Goal: Navigation & Orientation: Find specific page/section

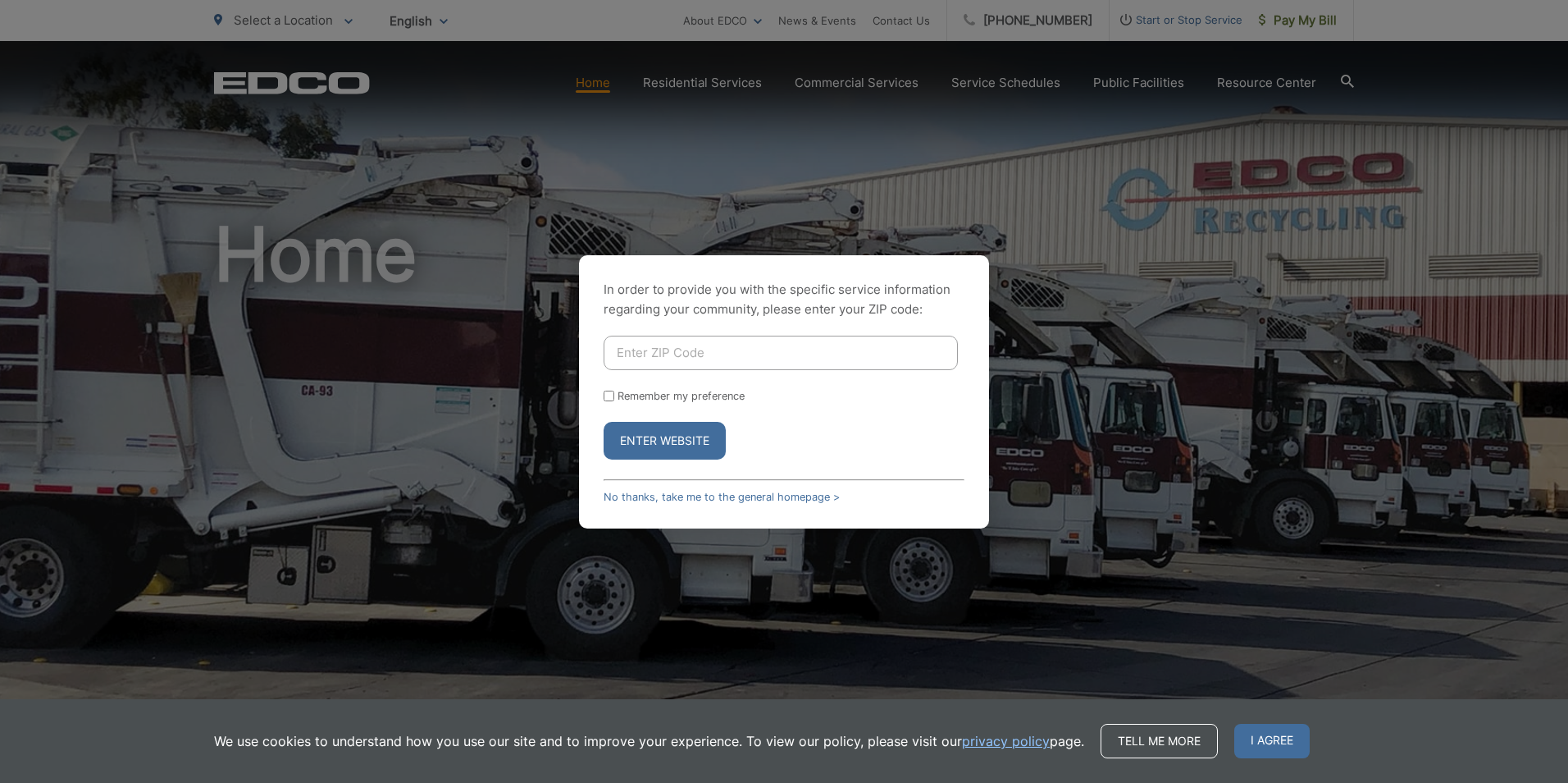
click at [803, 362] on input "Enter ZIP Code" at bounding box center [780, 352] width 354 height 34
type input "92084"
click at [603, 397] on input "Remember my preference" at bounding box center [609, 396] width 11 height 11
checkbox input "true"
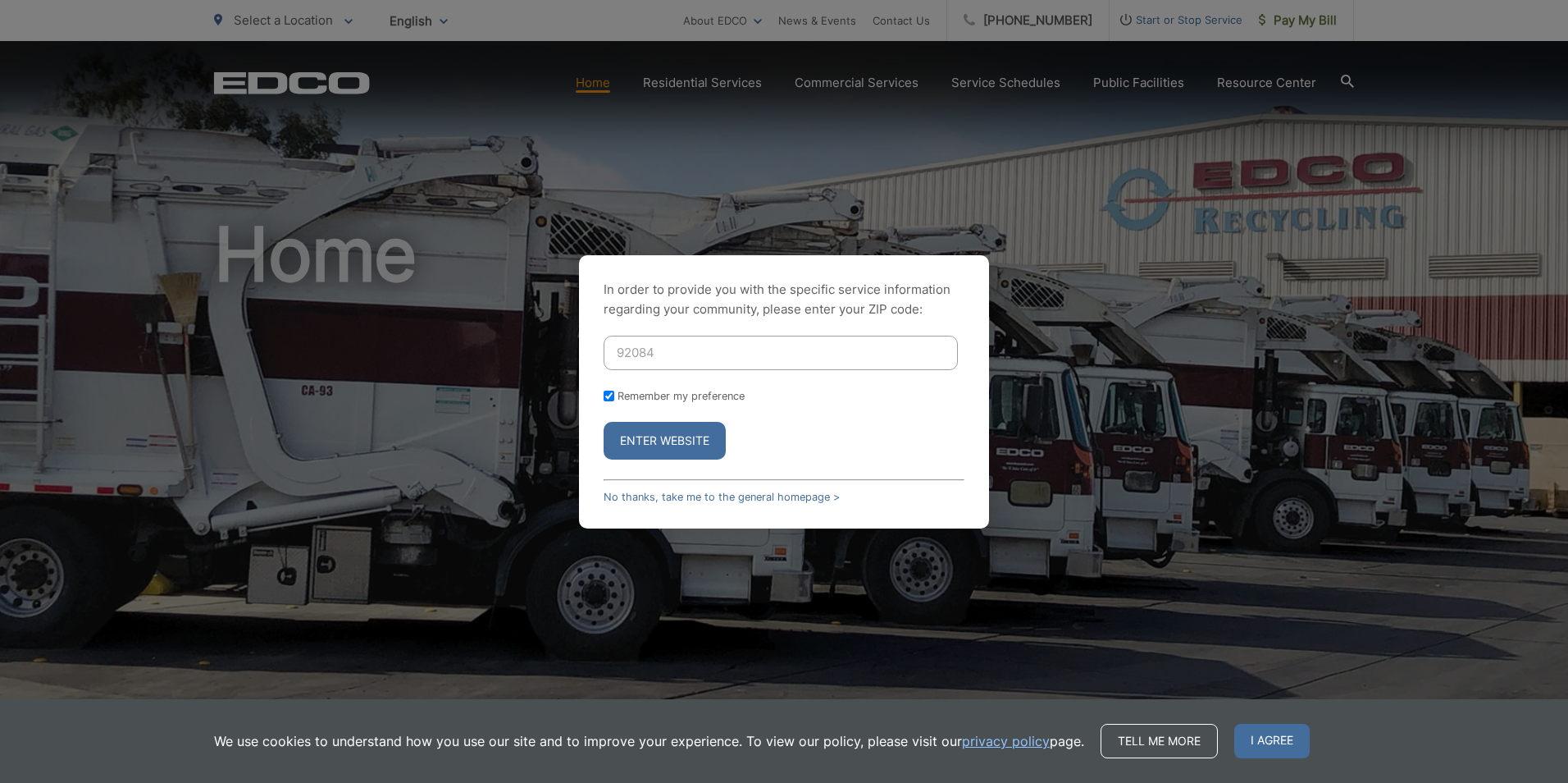
click at [665, 451] on button "Enter Website" at bounding box center [664, 440] width 122 height 38
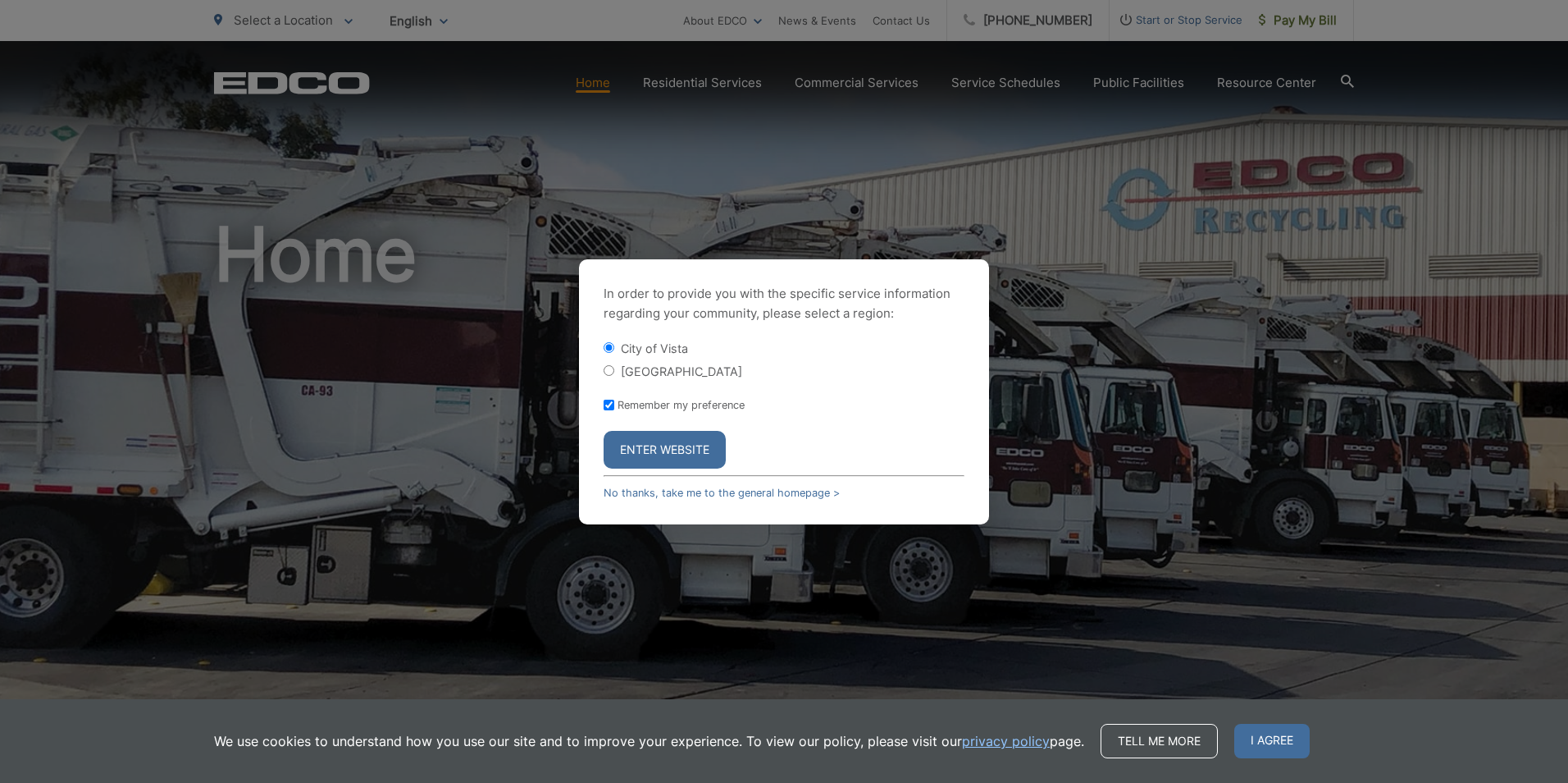
click at [665, 451] on button "Enter Website" at bounding box center [664, 449] width 122 height 38
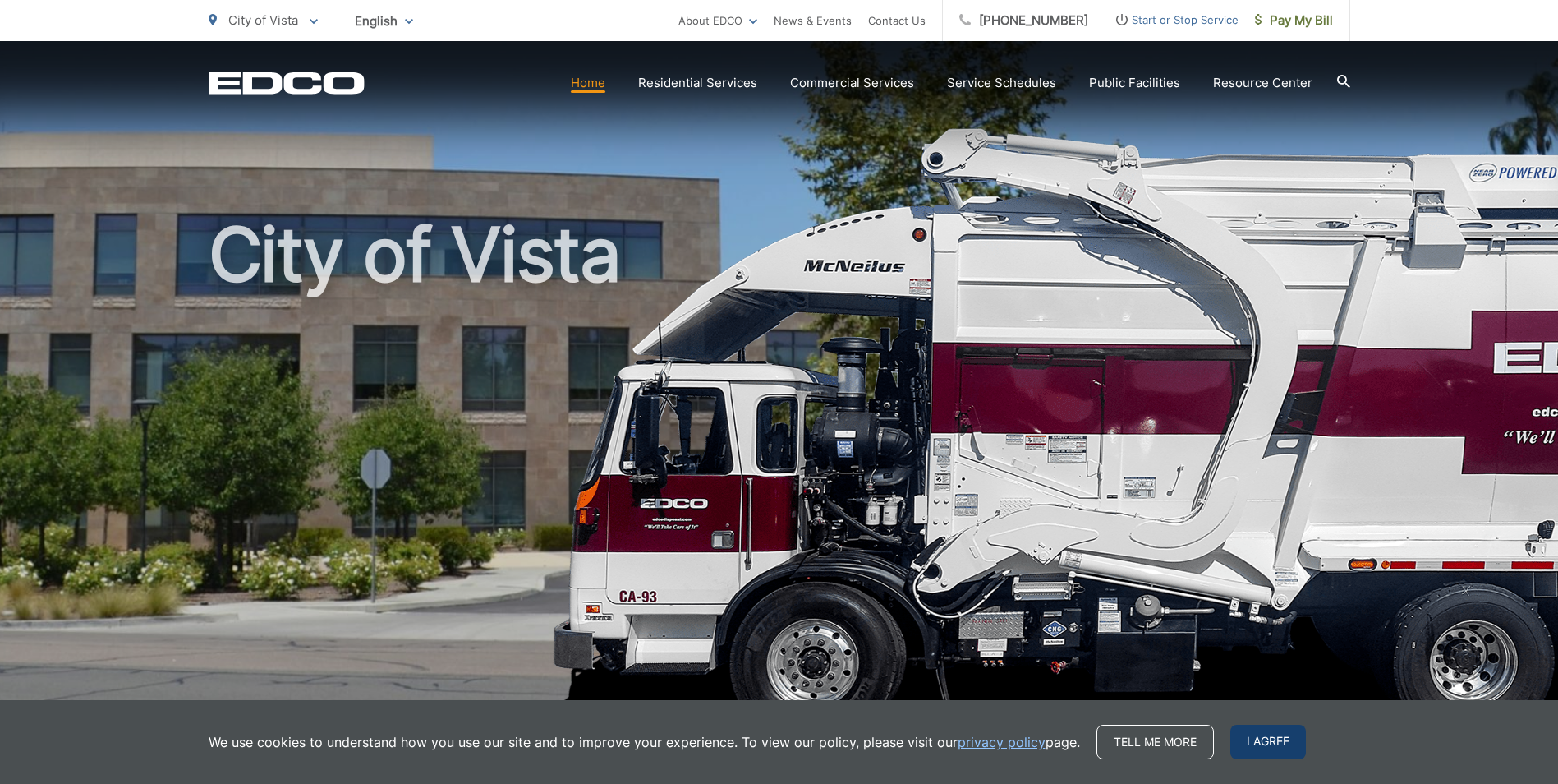
click at [1252, 734] on span "I agree" at bounding box center [1269, 741] width 76 height 34
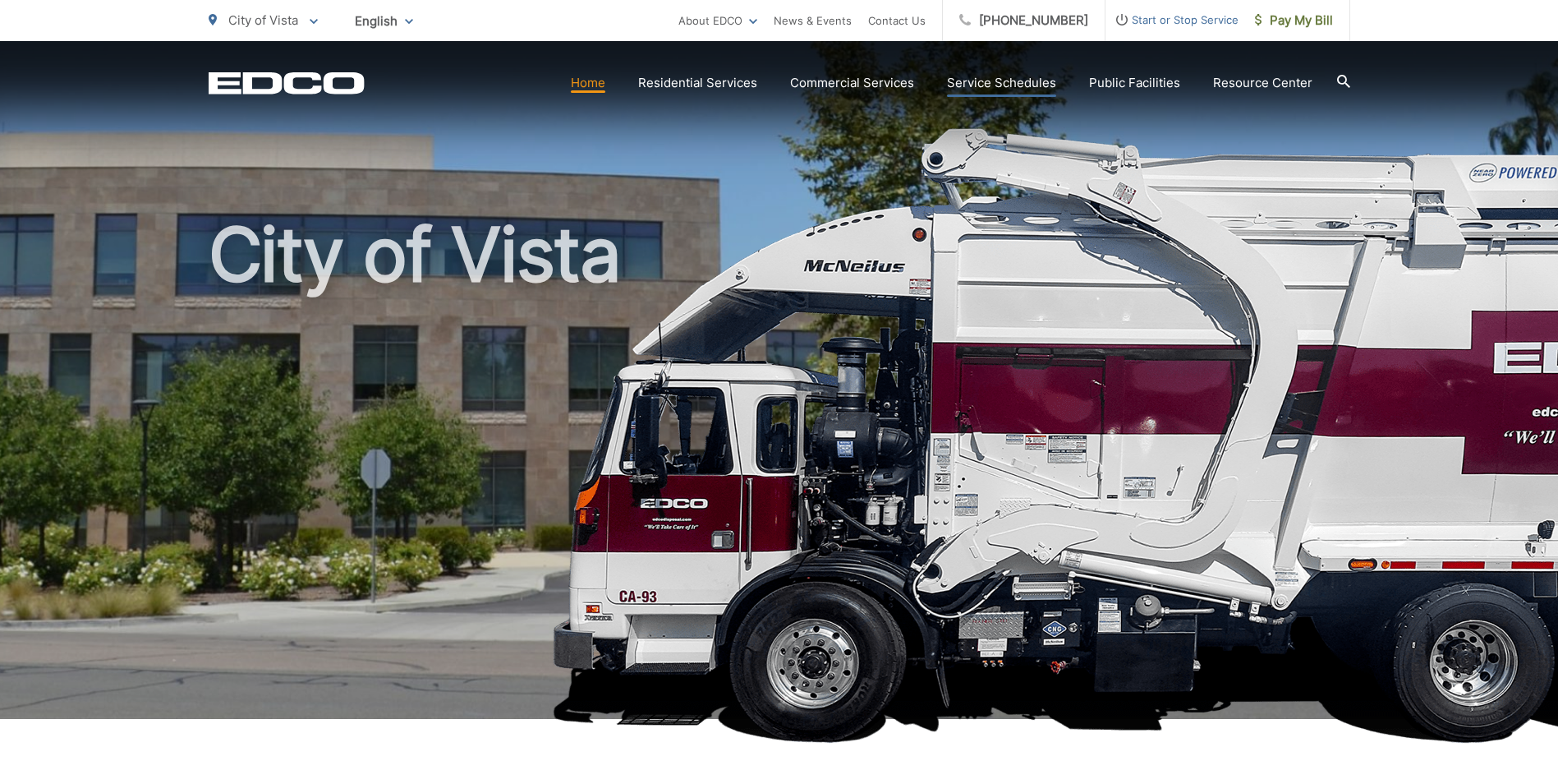
click at [974, 85] on link "Service Schedules" at bounding box center [1002, 82] width 110 height 19
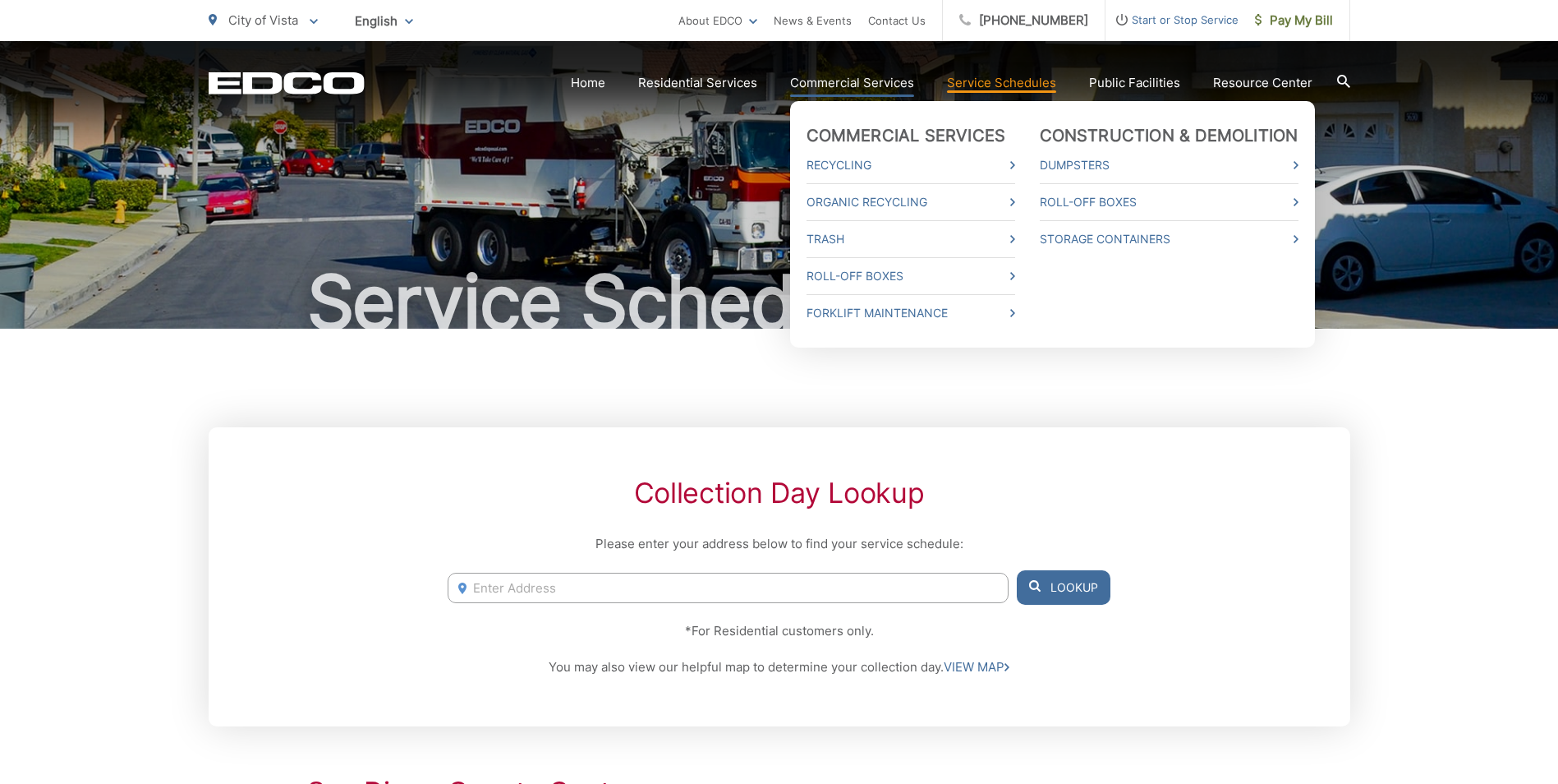
click at [863, 89] on link "Commercial Services" at bounding box center [852, 82] width 124 height 19
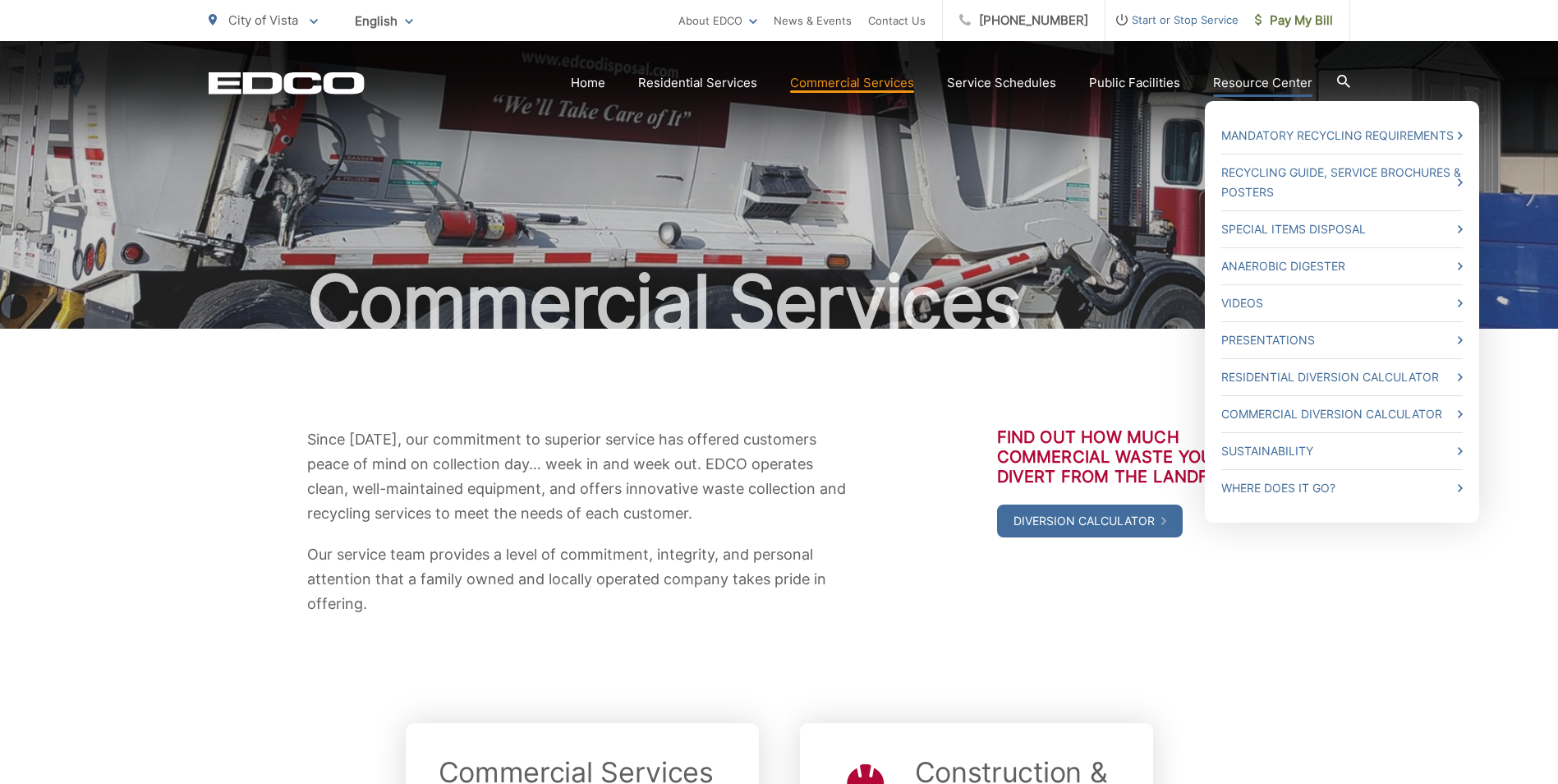
click at [1242, 80] on link "Resource Center" at bounding box center [1263, 82] width 100 height 19
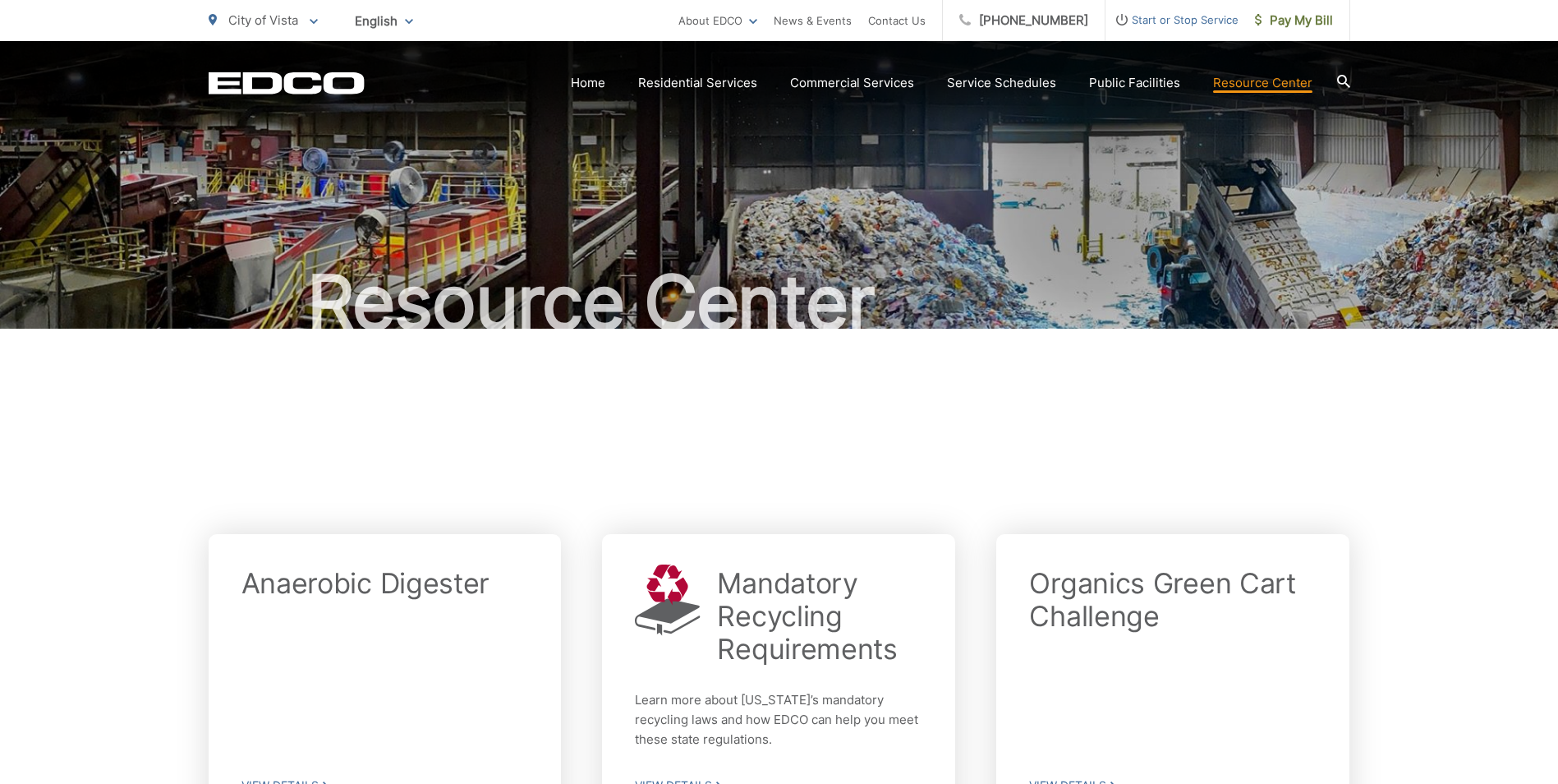
click at [421, 19] on span "English" at bounding box center [384, 20] width 83 height 29
